Goal: Find specific page/section: Find specific page/section

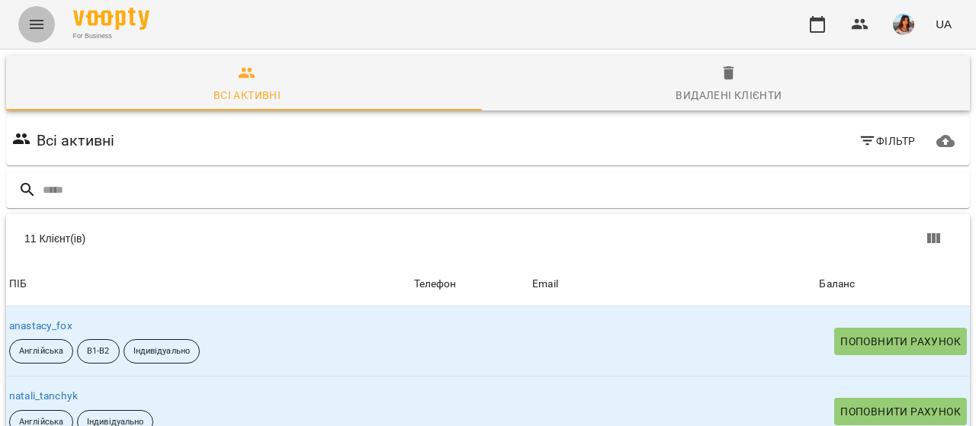
click at [38, 27] on icon "Menu" at bounding box center [36, 24] width 18 height 18
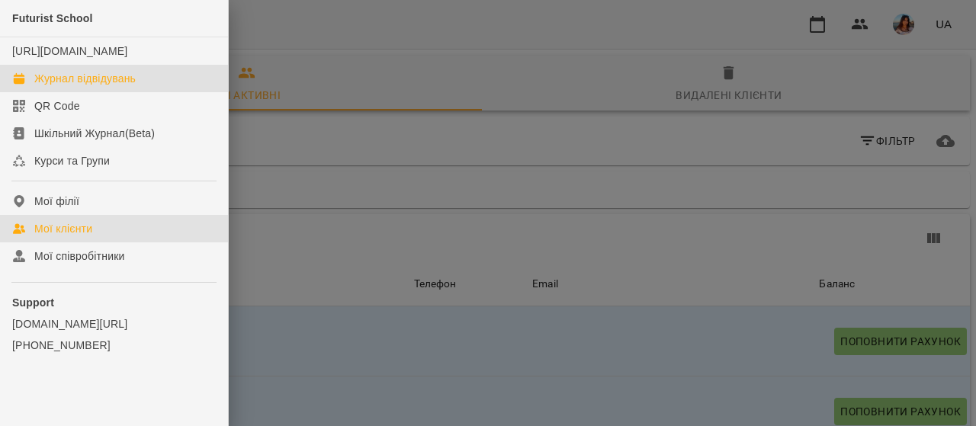
click at [69, 86] on div "Журнал відвідувань" at bounding box center [84, 78] width 101 height 15
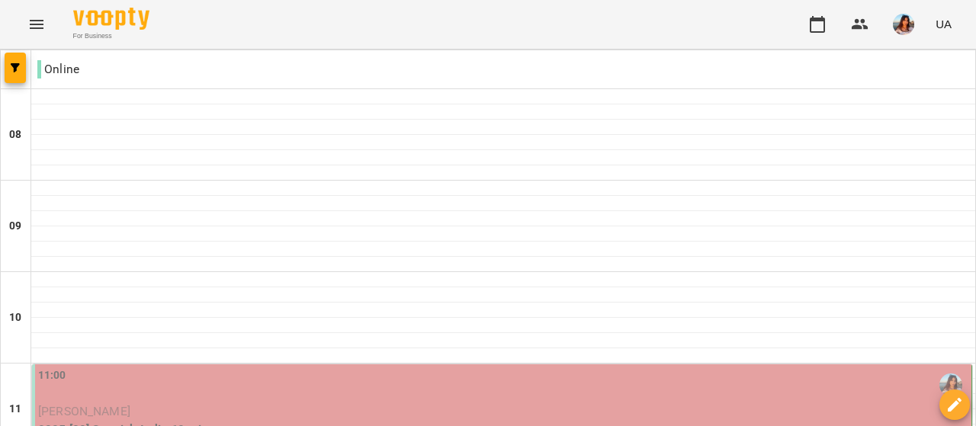
scroll to position [326, 0]
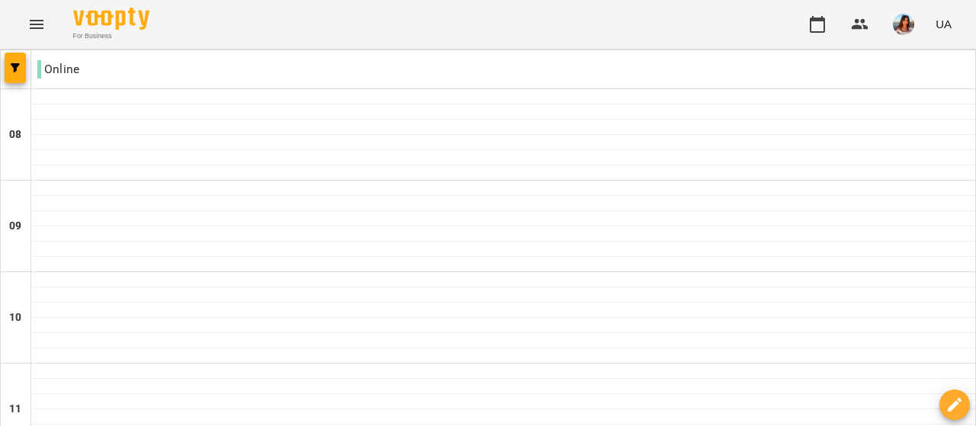
scroll to position [252, 0]
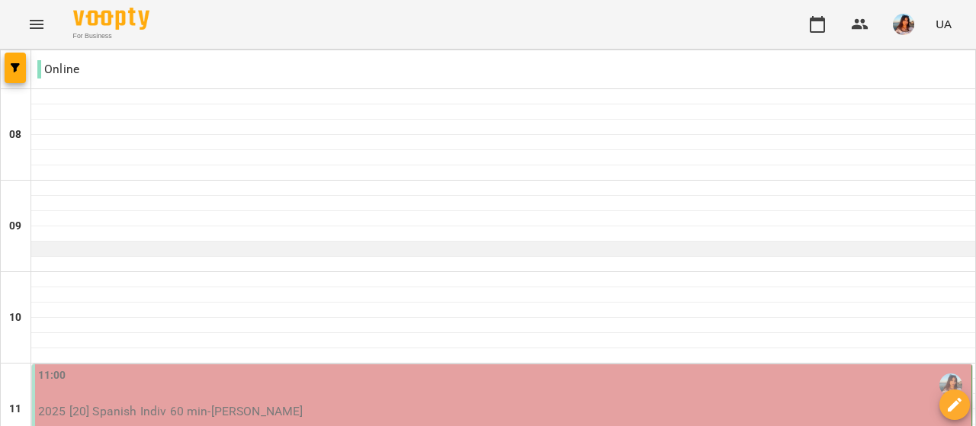
scroll to position [217, 0]
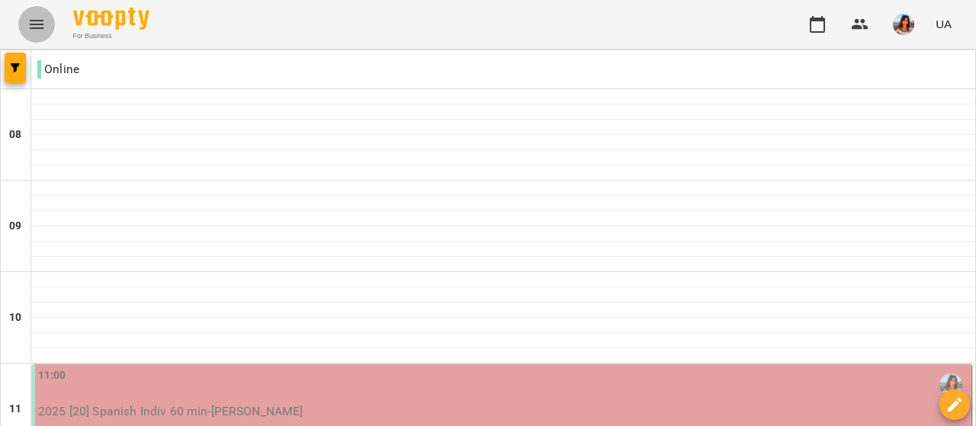
click at [41, 24] on icon "Menu" at bounding box center [36, 24] width 18 height 18
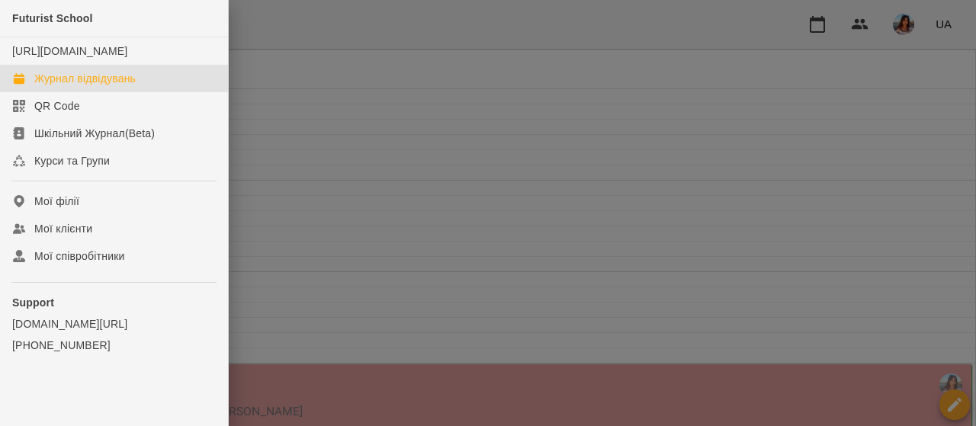
click at [433, 124] on div at bounding box center [488, 213] width 976 height 426
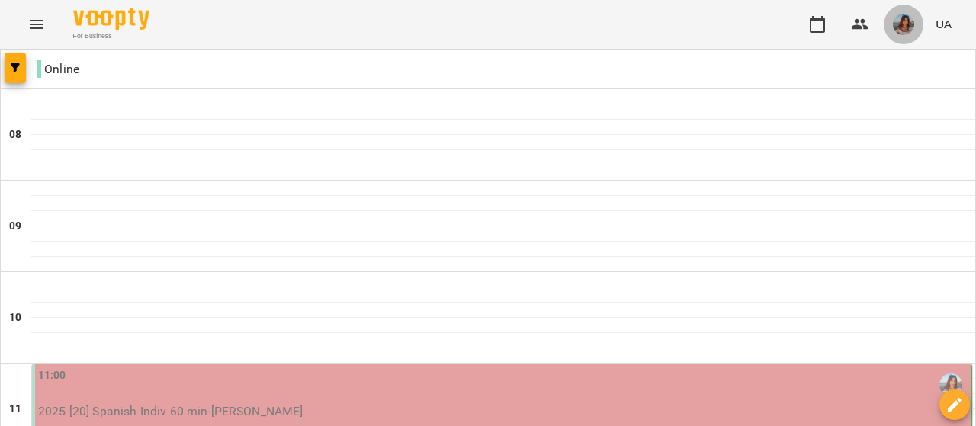
click at [890, 33] on button "button" at bounding box center [904, 25] width 40 height 40
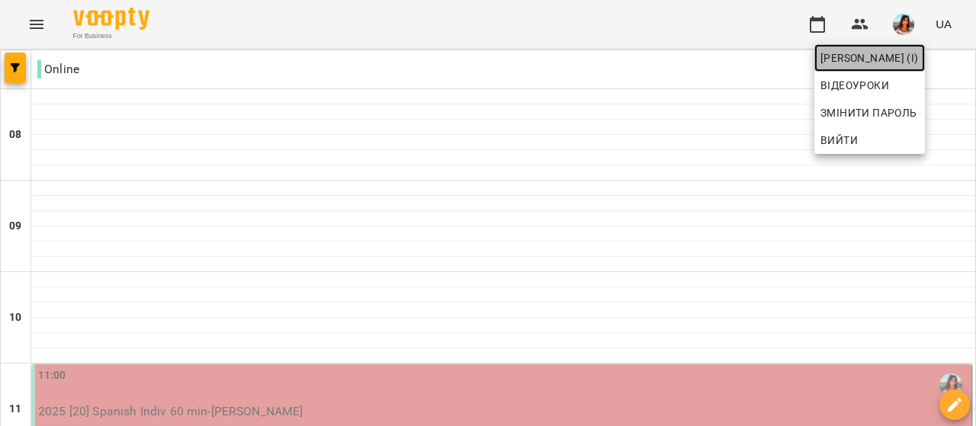
click at [860, 57] on span "[PERSON_NAME] (і)" at bounding box center [869, 58] width 98 height 18
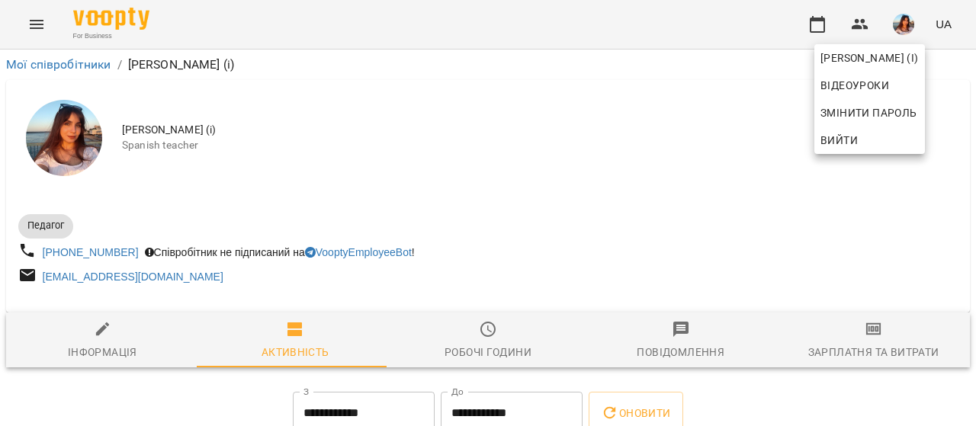
click at [473, 337] on div at bounding box center [488, 213] width 976 height 426
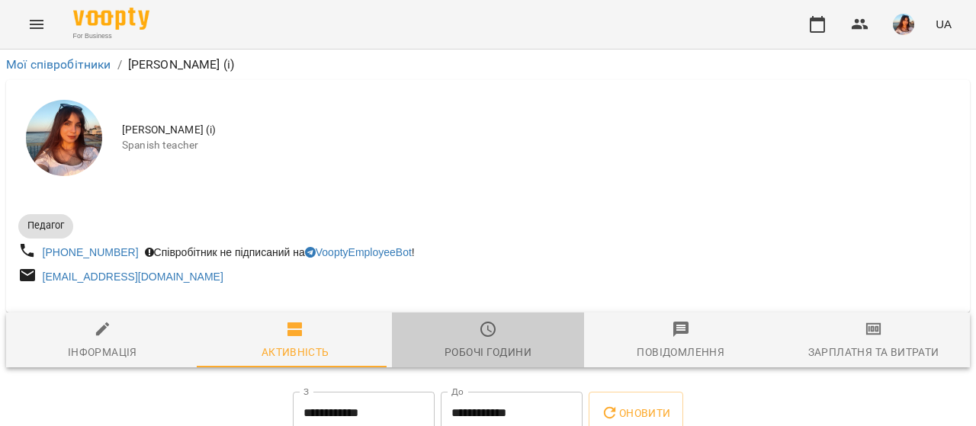
click at [486, 333] on icon "button" at bounding box center [488, 329] width 18 height 18
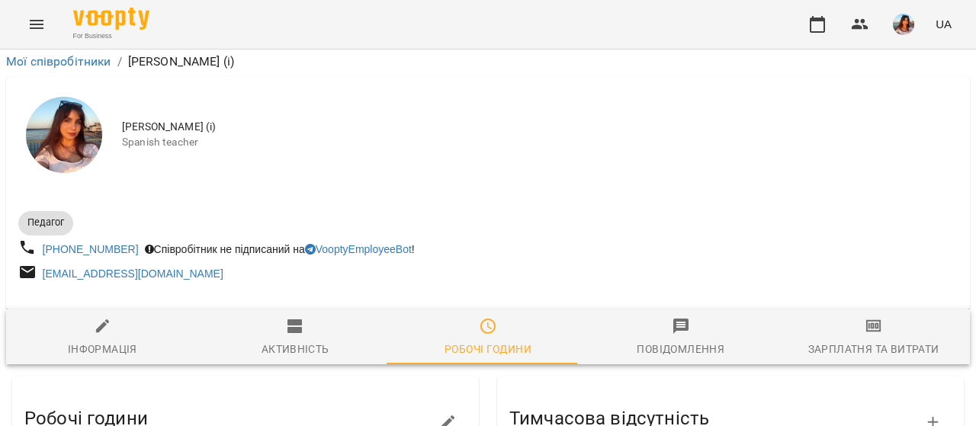
scroll to position [616, 0]
